Goal: Transaction & Acquisition: Purchase product/service

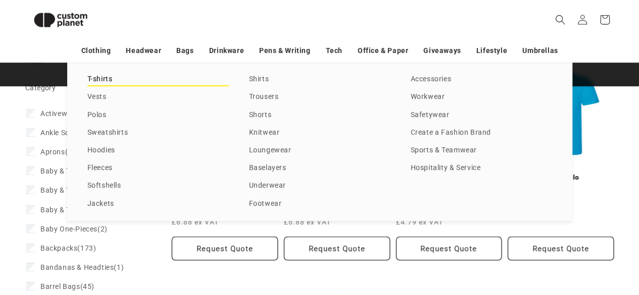
click at [101, 79] on link "T-shirts" at bounding box center [157, 80] width 141 height 14
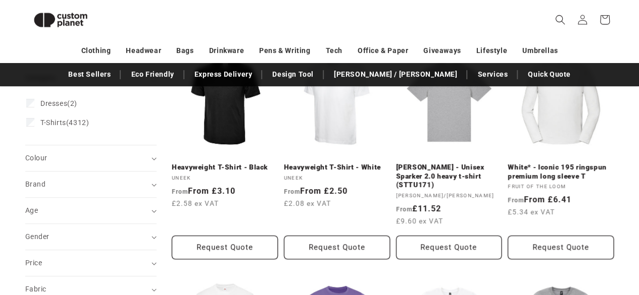
scroll to position [158, 0]
click at [537, 172] on link "White* - Iconic 195 ringspun premium long sleeve T" at bounding box center [560, 173] width 106 height 18
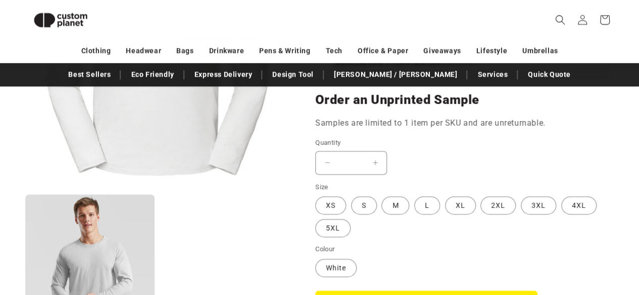
scroll to position [829, 0]
